Goal: Task Accomplishment & Management: Use online tool/utility

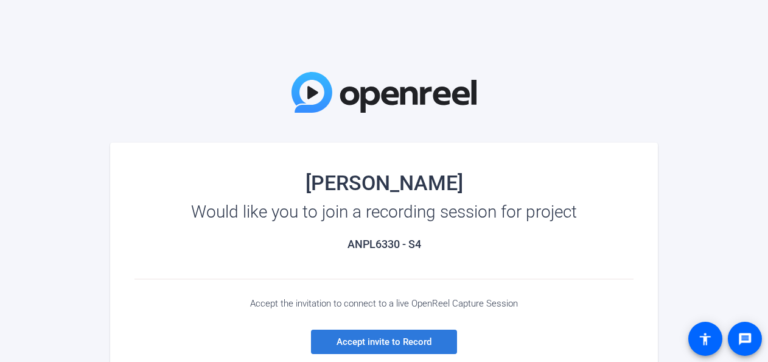
click at [387, 340] on span "Accept invite to Record" at bounding box center [384, 341] width 95 height 11
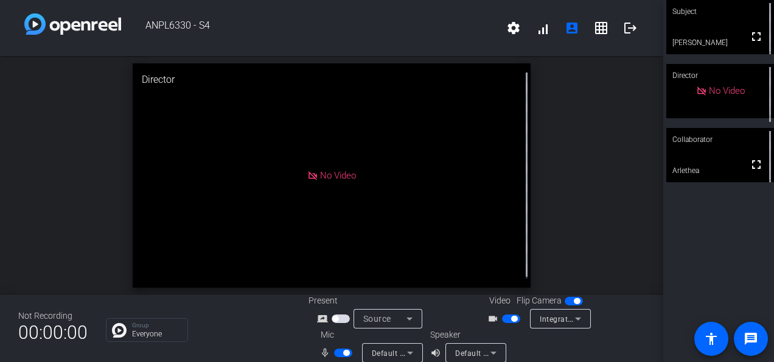
drag, startPoint x: 617, startPoint y: 88, endPoint x: 633, endPoint y: 98, distance: 18.9
click at [633, 98] on div "open_in_new Director No Video" at bounding box center [332, 175] width 664 height 239
click at [407, 192] on div "No Video" at bounding box center [332, 175] width 398 height 224
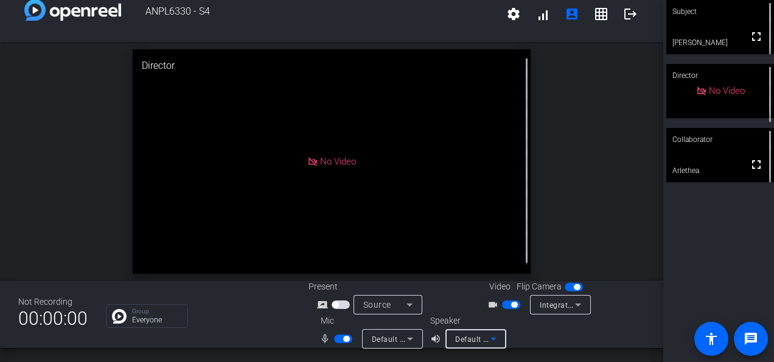
click at [488, 337] on icon at bounding box center [493, 338] width 15 height 15
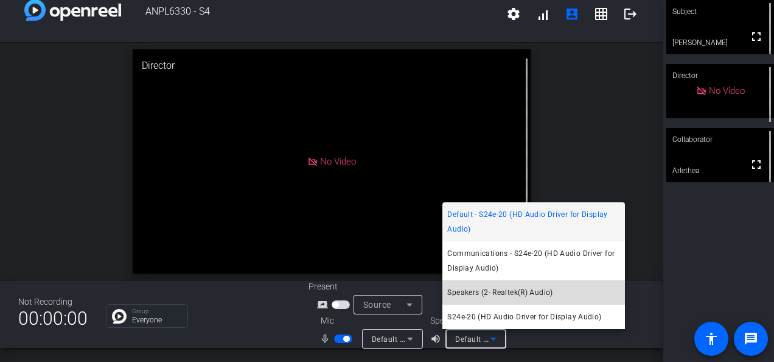
click at [525, 298] on span "Speakers (2- Realtek(R) Audio)" at bounding box center [500, 292] width 105 height 15
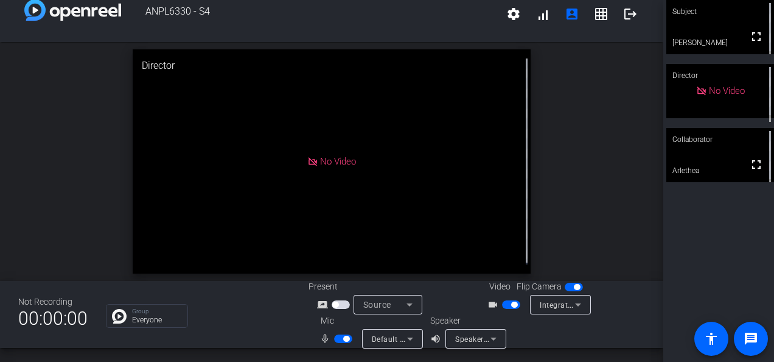
click at [332, 304] on span "button" at bounding box center [335, 304] width 6 height 6
click at [511, 303] on span "button" at bounding box center [514, 304] width 6 height 6
click at [343, 340] on span "button" at bounding box center [346, 338] width 6 height 6
click at [503, 303] on span "button" at bounding box center [506, 304] width 6 height 6
click at [335, 340] on span "button" at bounding box center [338, 338] width 6 height 6
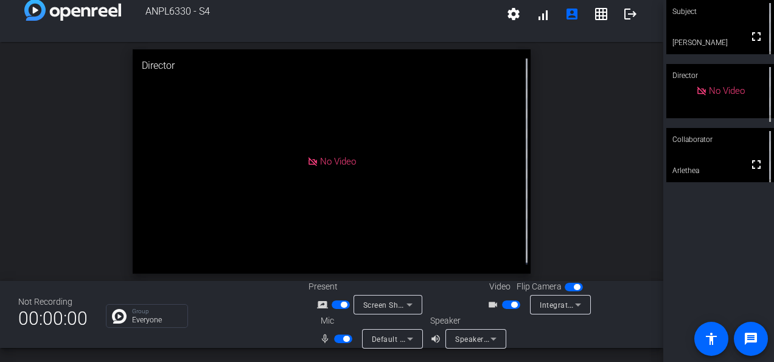
click at [511, 303] on span "button" at bounding box center [514, 304] width 6 height 6
click at [341, 303] on span "button" at bounding box center [344, 304] width 6 height 6
click at [341, 341] on span "button" at bounding box center [343, 338] width 18 height 9
